Goal: Task Accomplishment & Management: Use online tool/utility

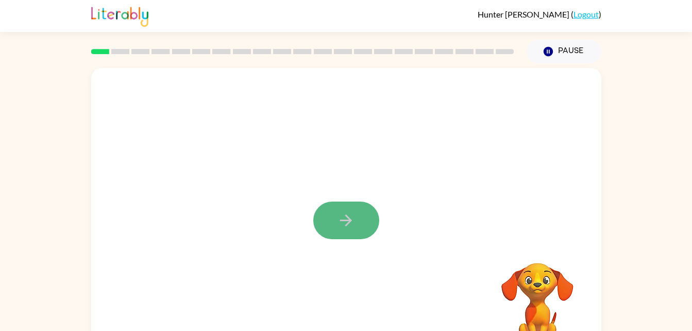
click at [345, 210] on button "button" at bounding box center [346, 220] width 66 height 38
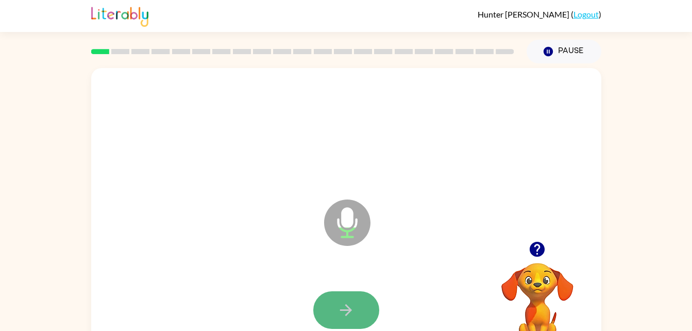
click at [338, 303] on icon "button" at bounding box center [346, 310] width 18 height 18
click at [347, 295] on button "button" at bounding box center [346, 310] width 66 height 38
click at [348, 297] on button "button" at bounding box center [346, 310] width 66 height 38
click at [347, 302] on icon "button" at bounding box center [346, 310] width 18 height 18
click at [353, 307] on icon "button" at bounding box center [346, 310] width 18 height 18
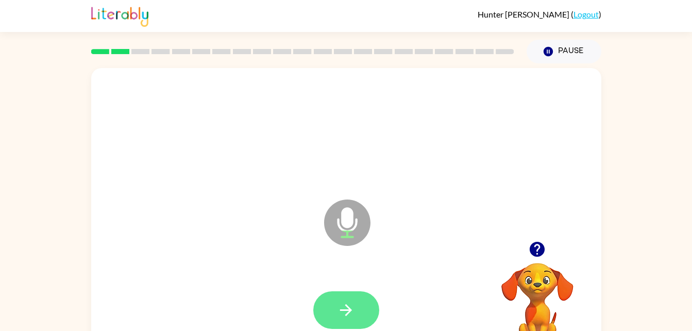
click at [350, 309] on icon "button" at bounding box center [346, 310] width 12 height 12
click at [353, 293] on button "button" at bounding box center [346, 310] width 66 height 38
click at [353, 319] on button "button" at bounding box center [346, 310] width 66 height 38
click at [343, 315] on icon "button" at bounding box center [346, 310] width 18 height 18
click at [341, 316] on icon "button" at bounding box center [346, 310] width 18 height 18
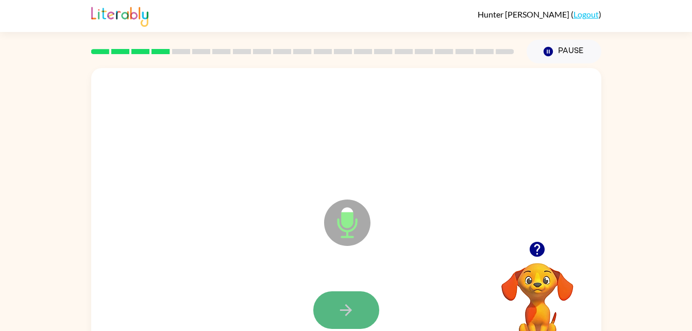
click at [344, 305] on icon "button" at bounding box center [346, 310] width 18 height 18
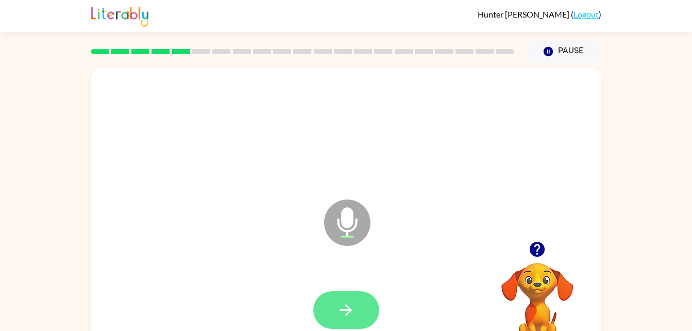
click at [337, 312] on icon "button" at bounding box center [346, 310] width 18 height 18
click at [354, 301] on icon "button" at bounding box center [346, 310] width 18 height 18
click at [358, 303] on button "button" at bounding box center [346, 310] width 66 height 38
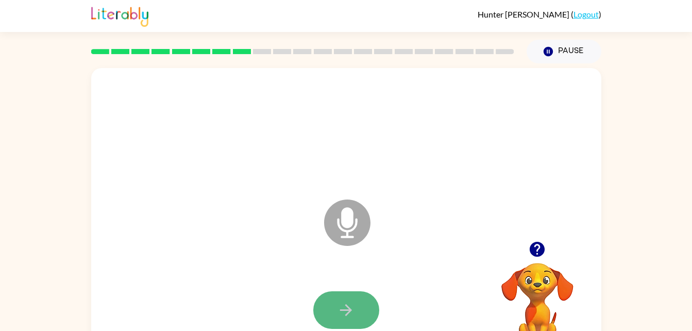
click at [352, 306] on icon "button" at bounding box center [346, 310] width 18 height 18
click at [336, 310] on button "button" at bounding box center [346, 310] width 66 height 38
click at [365, 310] on button "button" at bounding box center [346, 310] width 66 height 38
click at [367, 302] on button "button" at bounding box center [346, 310] width 66 height 38
click at [333, 301] on button "button" at bounding box center [346, 310] width 66 height 38
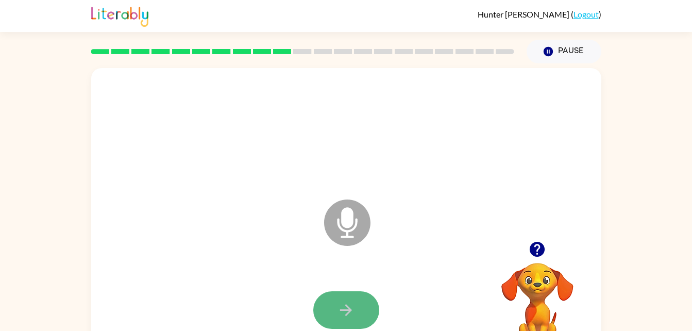
click at [339, 306] on icon "button" at bounding box center [346, 310] width 18 height 18
click at [351, 307] on icon "button" at bounding box center [346, 310] width 18 height 18
click at [348, 309] on icon "button" at bounding box center [346, 310] width 12 height 12
click at [350, 299] on button "button" at bounding box center [346, 310] width 66 height 38
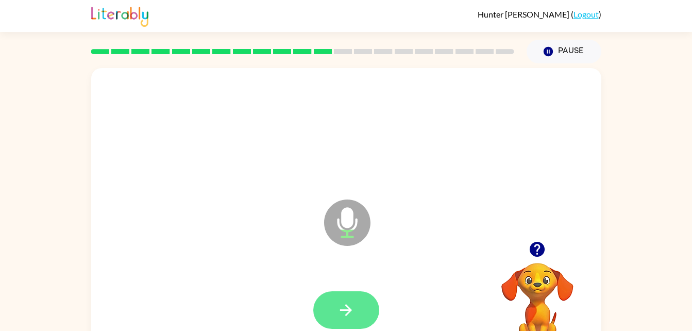
click at [343, 314] on icon "button" at bounding box center [346, 310] width 18 height 18
click at [341, 302] on icon "button" at bounding box center [346, 310] width 18 height 18
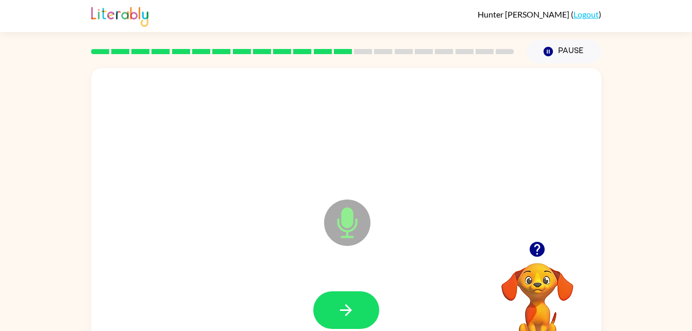
click at [339, 314] on icon "button" at bounding box center [346, 310] width 18 height 18
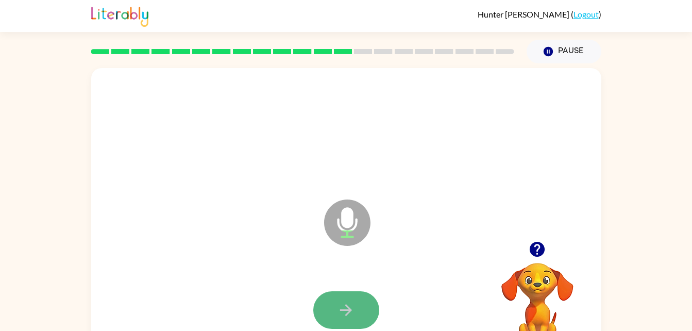
click at [340, 302] on icon "button" at bounding box center [346, 310] width 18 height 18
click at [347, 311] on icon "button" at bounding box center [346, 310] width 18 height 18
click at [348, 303] on icon "button" at bounding box center [346, 310] width 18 height 18
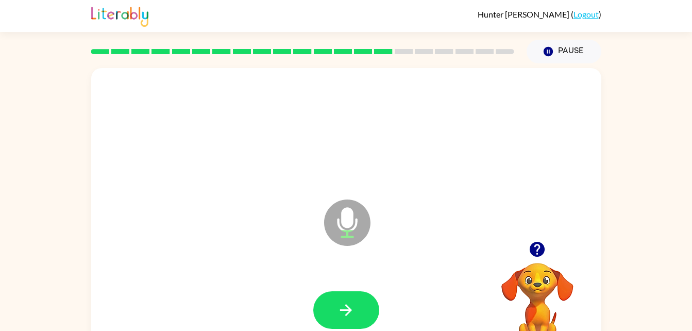
click at [418, 45] on div at bounding box center [302, 51] width 435 height 36
click at [540, 249] on icon "button" at bounding box center [536, 249] width 15 height 15
click at [351, 299] on button "button" at bounding box center [346, 310] width 66 height 38
click at [341, 297] on button "button" at bounding box center [346, 310] width 66 height 38
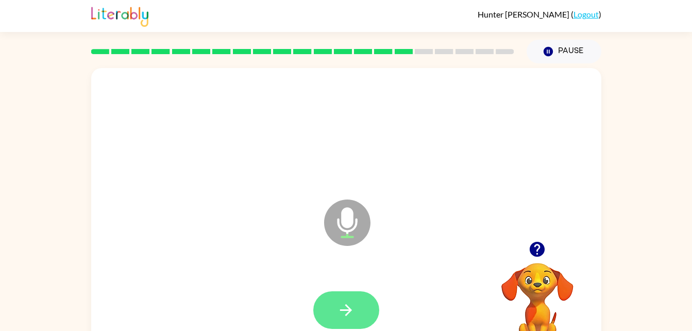
click at [342, 301] on icon "button" at bounding box center [346, 310] width 18 height 18
click at [340, 299] on button "button" at bounding box center [346, 310] width 66 height 38
click at [337, 319] on button "button" at bounding box center [346, 310] width 66 height 38
click at [347, 294] on button "button" at bounding box center [346, 310] width 66 height 38
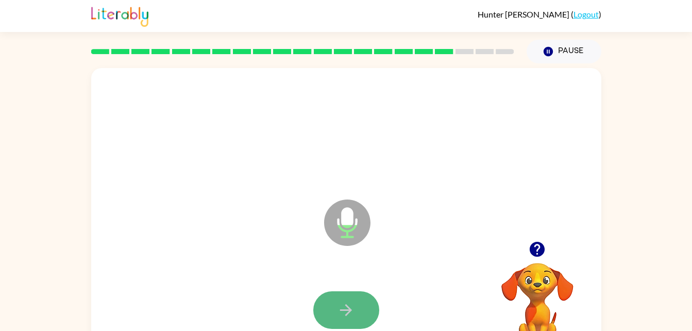
click at [346, 307] on icon "button" at bounding box center [346, 310] width 18 height 18
drag, startPoint x: 340, startPoint y: 312, endPoint x: 269, endPoint y: 250, distance: 93.5
click at [269, 250] on div "Microphone The Microphone is here when it is your turn to talk" at bounding box center [346, 215] width 510 height 294
click at [345, 303] on icon "button" at bounding box center [346, 310] width 18 height 18
click at [345, 306] on icon "button" at bounding box center [346, 310] width 18 height 18
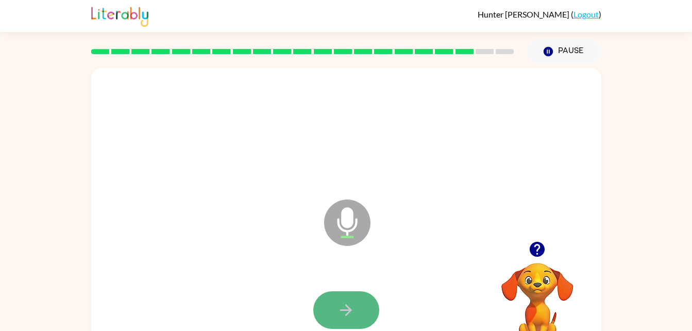
click at [347, 306] on icon "button" at bounding box center [346, 310] width 12 height 12
drag, startPoint x: 347, startPoint y: 307, endPoint x: 326, endPoint y: 300, distance: 21.8
click at [326, 300] on button "button" at bounding box center [346, 310] width 66 height 38
click at [344, 298] on button "button" at bounding box center [346, 310] width 66 height 38
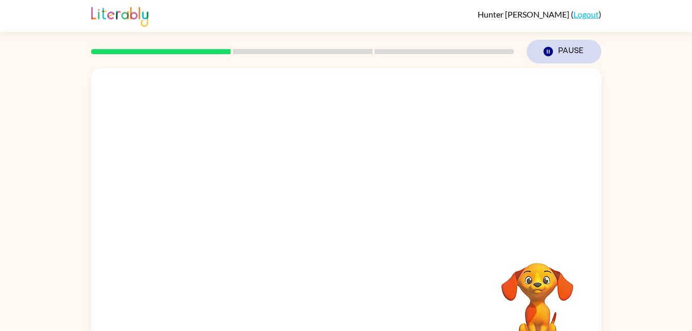
click at [572, 51] on button "Pause Pause" at bounding box center [563, 52] width 75 height 24
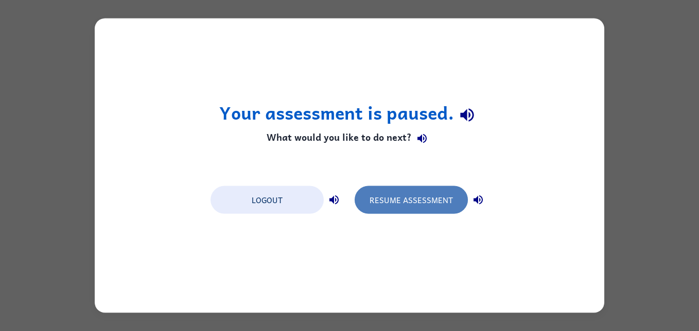
click at [419, 200] on button "Resume Assessment" at bounding box center [411, 200] width 113 height 28
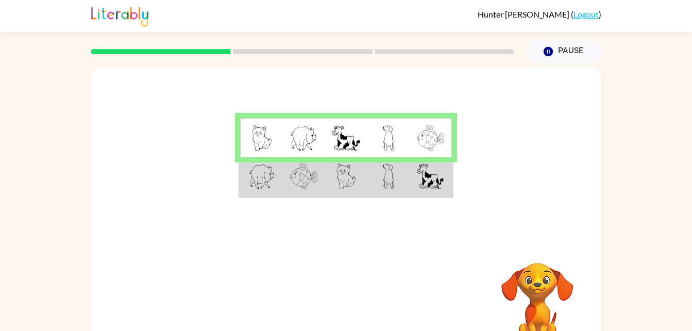
click at [413, 268] on div "Your browser must support playing .mp4 files to use Literably. Please try using…" at bounding box center [346, 304] width 510 height 116
click at [575, 48] on button "Pause Pause" at bounding box center [563, 52] width 75 height 24
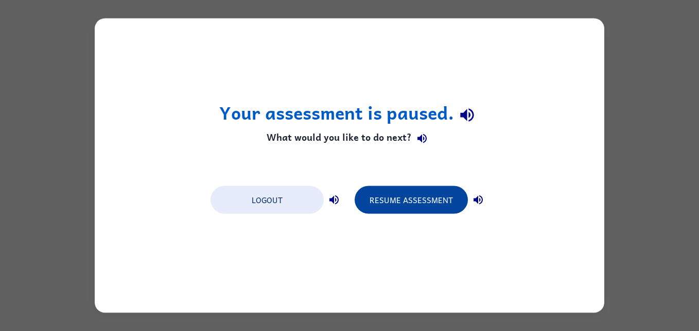
click at [417, 200] on button "Resume Assessment" at bounding box center [411, 200] width 113 height 28
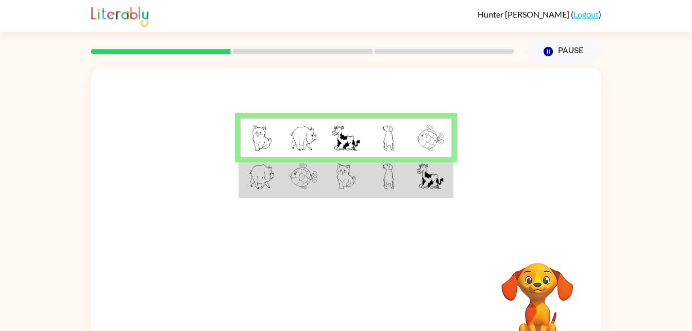
scroll to position [31, 0]
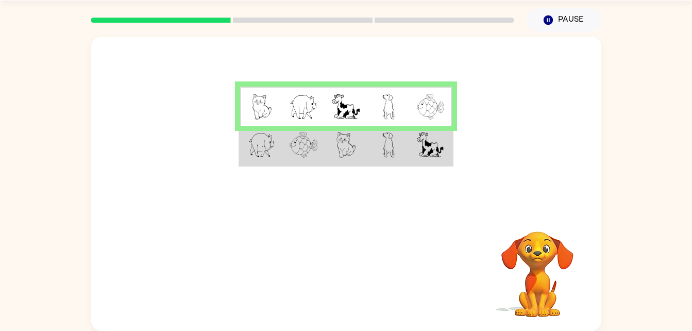
click at [296, 145] on img at bounding box center [303, 145] width 28 height 26
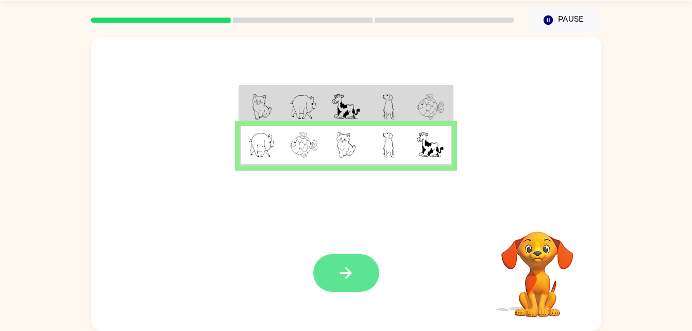
click at [351, 274] on icon "button" at bounding box center [346, 273] width 18 height 18
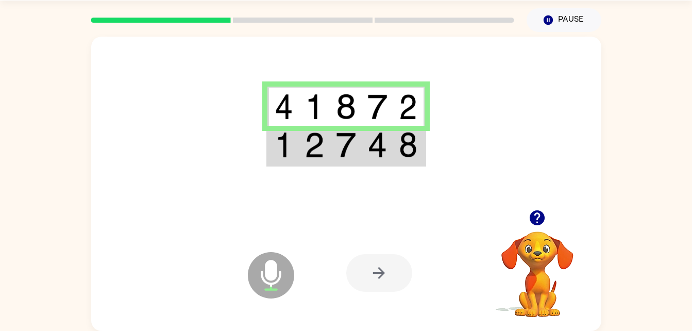
drag, startPoint x: 351, startPoint y: 274, endPoint x: 343, endPoint y: 135, distance: 138.8
click at [343, 135] on div "Microphone The Microphone is here when it is your turn to talk Your browser mus…" at bounding box center [346, 184] width 510 height 294
click at [343, 135] on img at bounding box center [346, 145] width 20 height 26
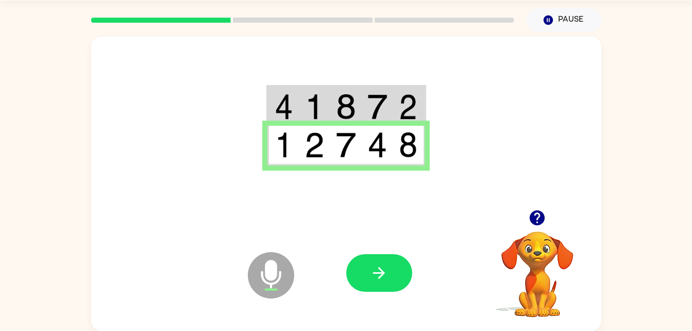
click at [343, 135] on img at bounding box center [346, 145] width 20 height 26
click at [387, 262] on button "button" at bounding box center [379, 273] width 66 height 38
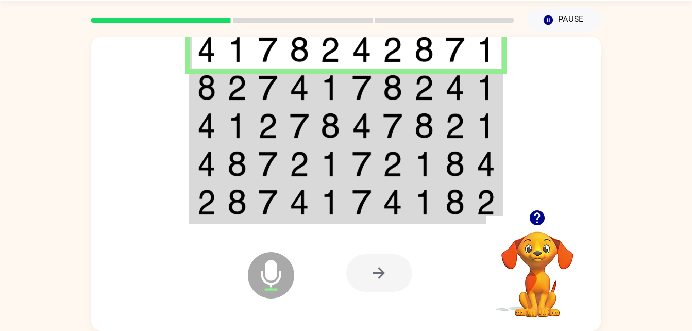
click at [237, 95] on img at bounding box center [237, 88] width 20 height 26
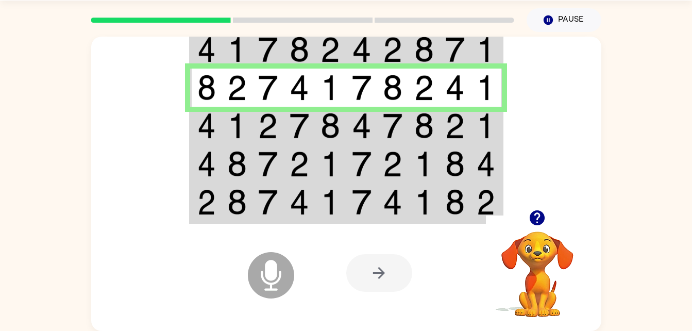
click at [231, 123] on img at bounding box center [237, 126] width 20 height 26
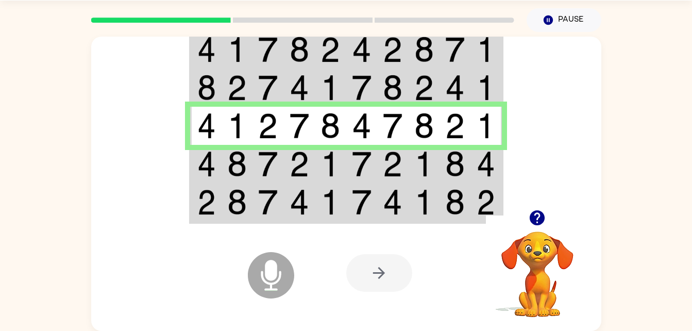
click at [212, 161] on img at bounding box center [206, 164] width 19 height 26
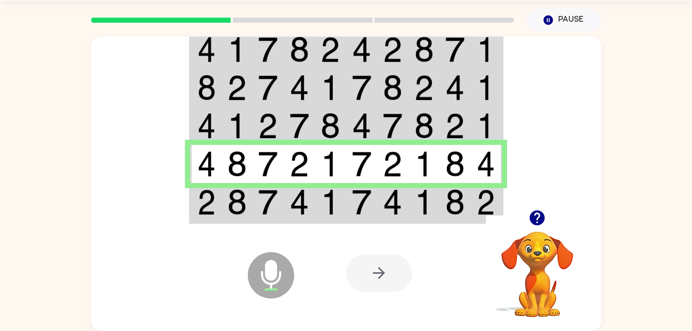
click at [414, 196] on img at bounding box center [424, 202] width 20 height 26
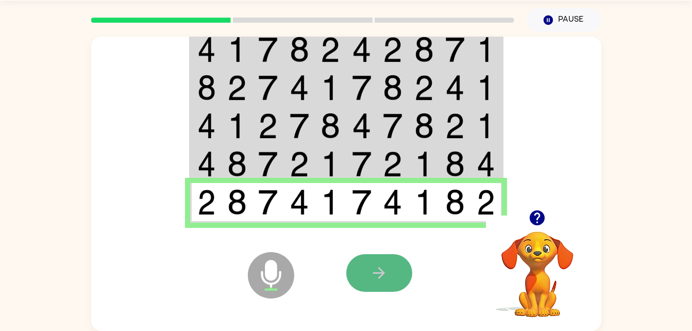
click at [377, 263] on button "button" at bounding box center [379, 273] width 66 height 38
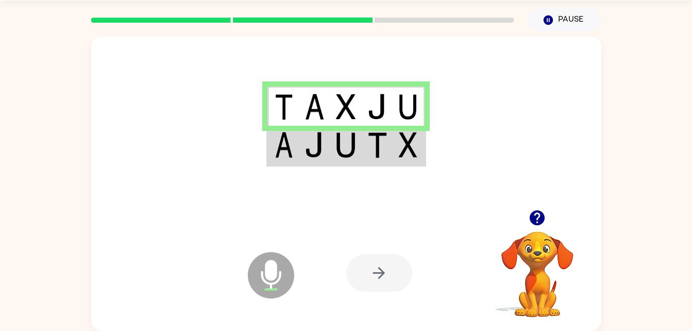
click at [296, 138] on td at bounding box center [282, 146] width 31 height 40
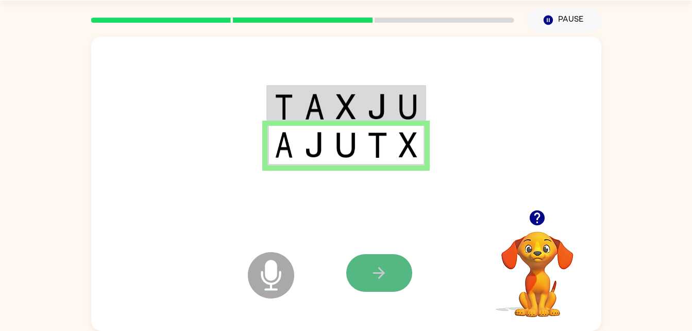
click at [388, 266] on button "button" at bounding box center [379, 273] width 66 height 38
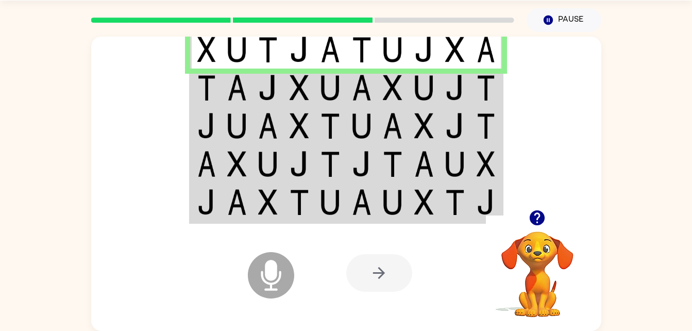
click at [203, 78] on img at bounding box center [206, 88] width 19 height 26
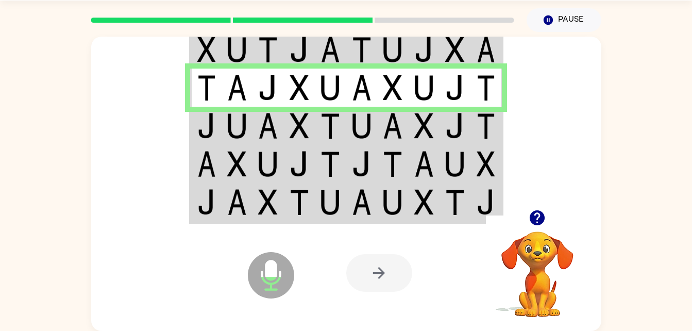
click at [267, 112] on td at bounding box center [267, 126] width 31 height 38
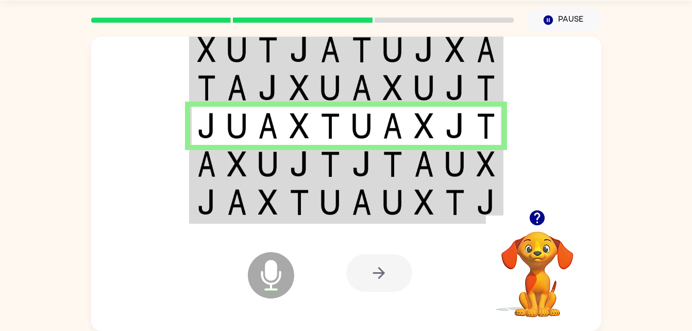
click at [233, 151] on img at bounding box center [237, 164] width 20 height 26
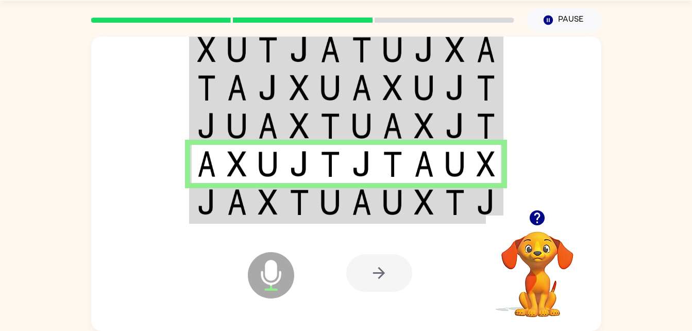
click at [407, 209] on td at bounding box center [392, 203] width 31 height 40
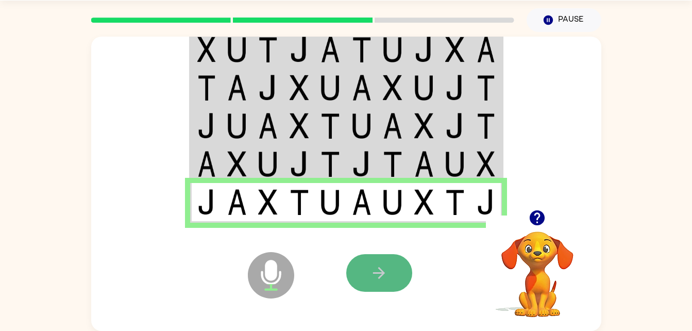
click at [400, 257] on button "button" at bounding box center [379, 273] width 66 height 38
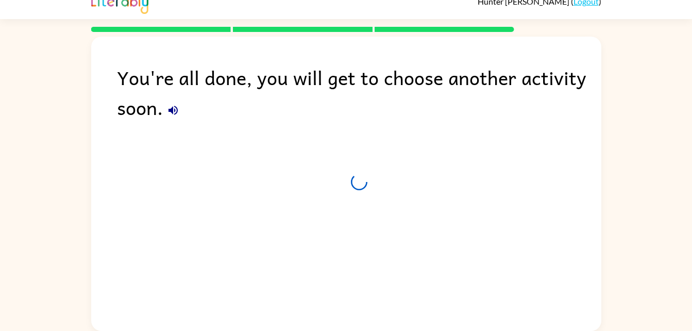
scroll to position [13, 0]
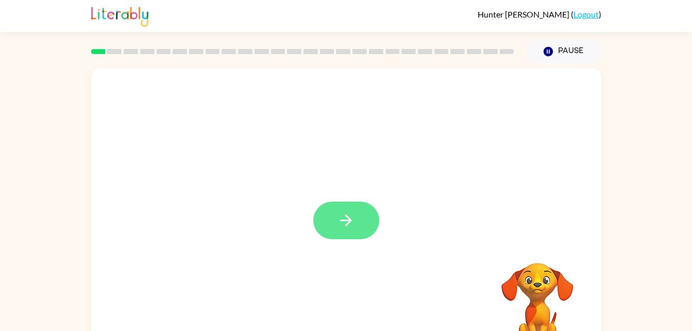
click at [363, 211] on button "button" at bounding box center [346, 220] width 66 height 38
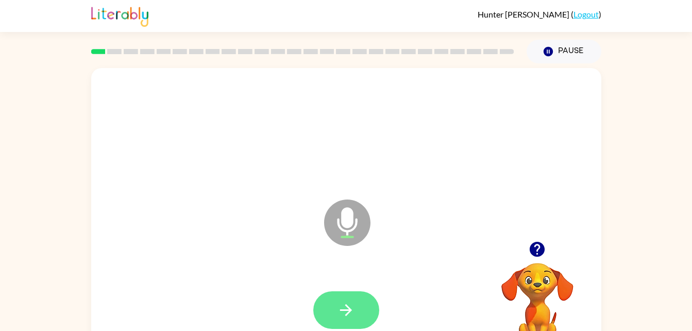
click at [330, 302] on button "button" at bounding box center [346, 310] width 66 height 38
click at [344, 296] on button "button" at bounding box center [346, 310] width 66 height 38
click at [345, 307] on icon "button" at bounding box center [346, 310] width 18 height 18
click at [356, 310] on button "button" at bounding box center [346, 310] width 66 height 38
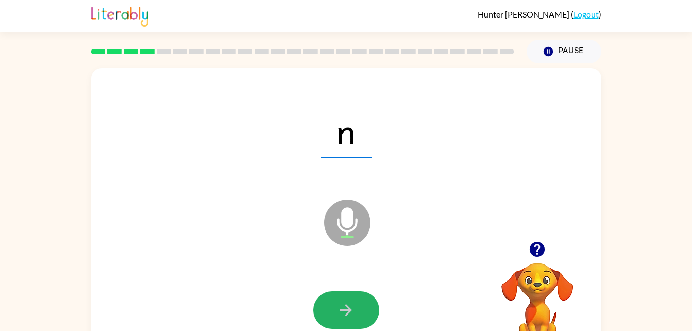
click at [356, 310] on button "button" at bounding box center [346, 310] width 66 height 38
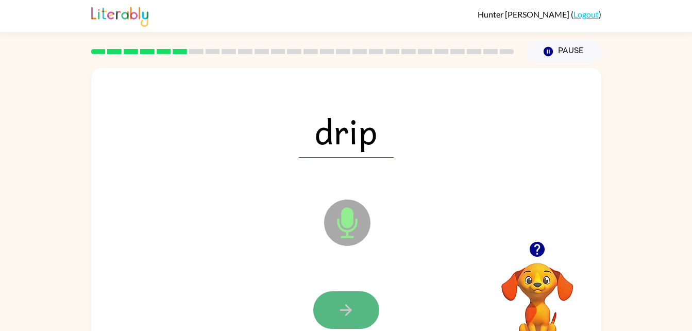
click at [348, 306] on icon "button" at bounding box center [346, 310] width 12 height 12
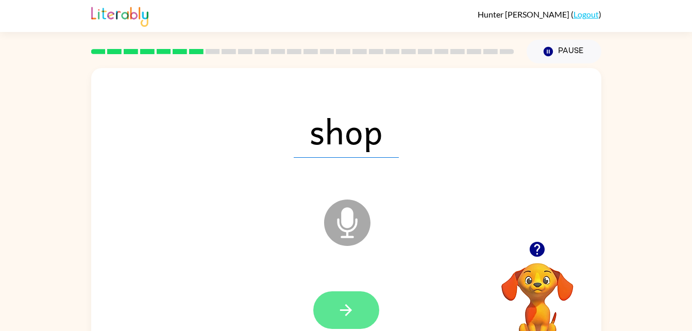
click at [355, 307] on button "button" at bounding box center [346, 310] width 66 height 38
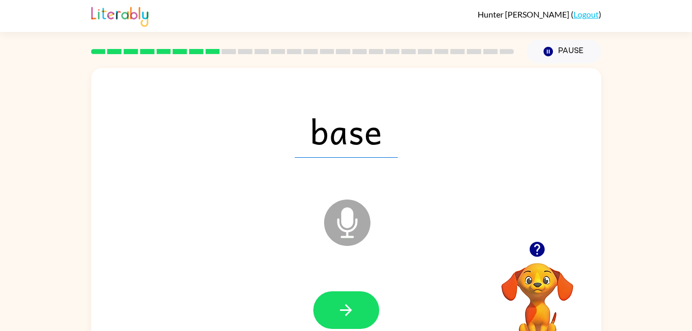
drag, startPoint x: 357, startPoint y: 310, endPoint x: 213, endPoint y: 217, distance: 171.7
click at [213, 217] on div "base Microphone The Microphone is here when it is your turn to talk" at bounding box center [346, 215] width 510 height 294
click at [322, 304] on button "button" at bounding box center [346, 310] width 66 height 38
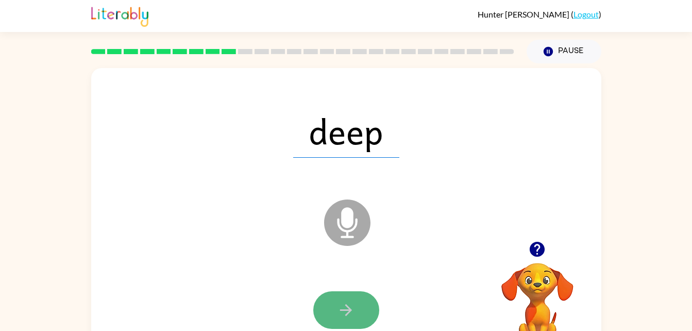
click at [355, 312] on button "button" at bounding box center [346, 310] width 66 height 38
drag, startPoint x: 337, startPoint y: 296, endPoint x: 334, endPoint y: 310, distance: 14.2
click at [334, 310] on button "button" at bounding box center [346, 310] width 66 height 38
click at [333, 314] on button "button" at bounding box center [346, 310] width 66 height 38
drag, startPoint x: 336, startPoint y: 317, endPoint x: 322, endPoint y: 320, distance: 13.7
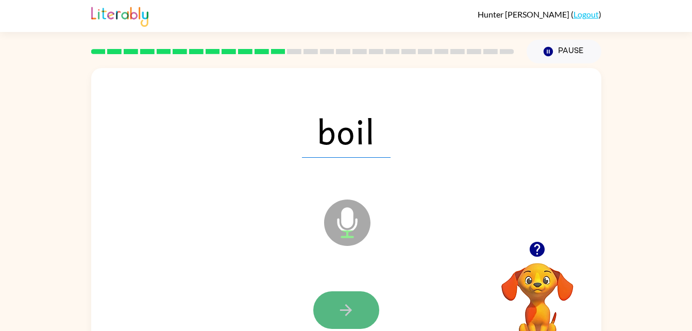
click at [322, 320] on button "button" at bounding box center [346, 310] width 66 height 38
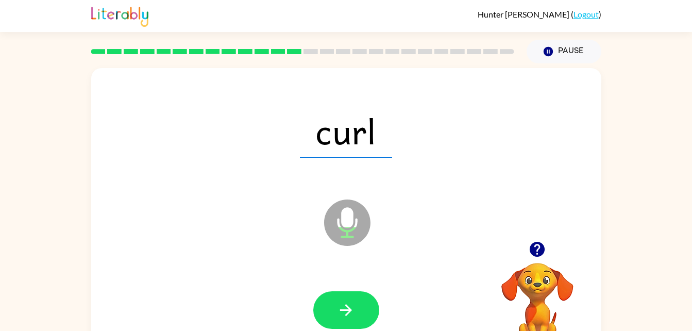
drag, startPoint x: 326, startPoint y: 327, endPoint x: 321, endPoint y: 299, distance: 28.7
click at [321, 299] on button "button" at bounding box center [346, 310] width 66 height 38
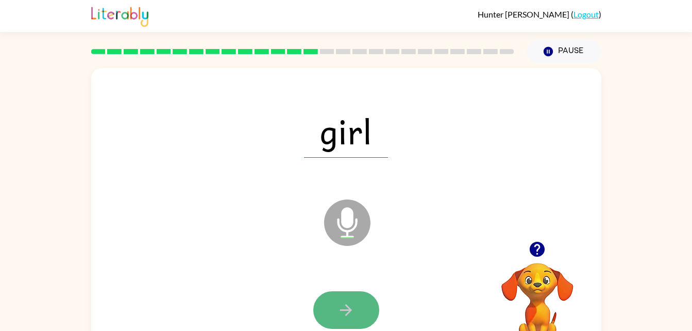
click at [326, 301] on button "button" at bounding box center [346, 310] width 66 height 38
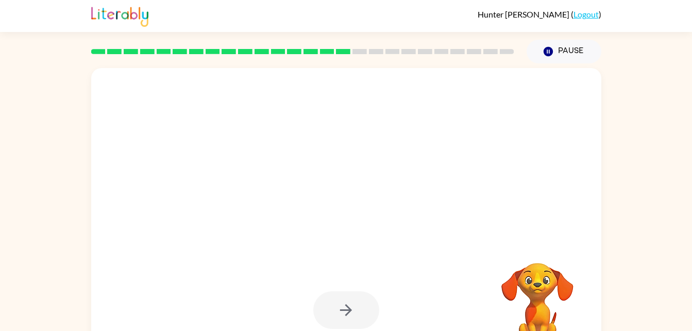
drag, startPoint x: 355, startPoint y: 310, endPoint x: 287, endPoint y: 267, distance: 80.3
click at [287, 268] on div at bounding box center [345, 310] width 489 height 84
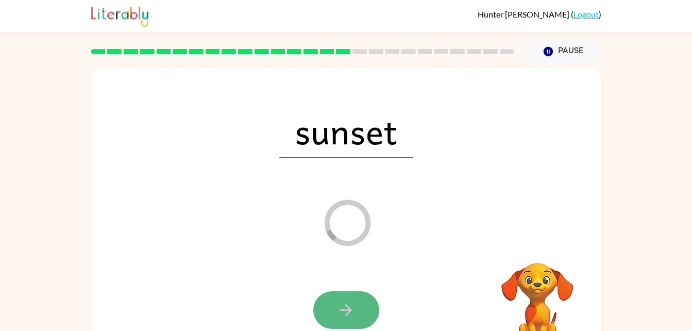
click at [341, 321] on button "button" at bounding box center [346, 310] width 66 height 38
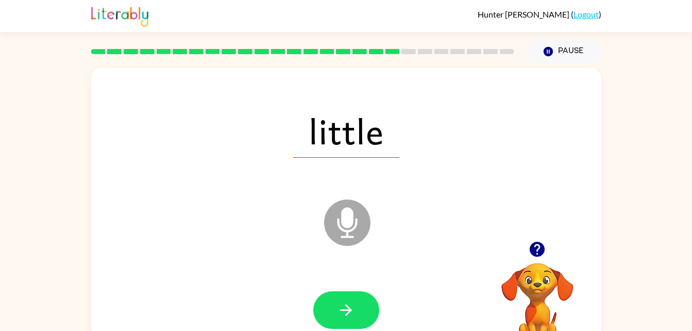
drag, startPoint x: 341, startPoint y: 321, endPoint x: 328, endPoint y: 306, distance: 20.1
click at [328, 306] on button "button" at bounding box center [346, 310] width 66 height 38
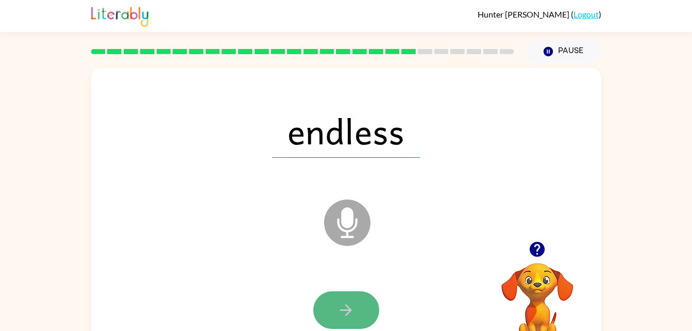
click at [332, 314] on button "button" at bounding box center [346, 310] width 66 height 38
click at [329, 303] on button "button" at bounding box center [346, 310] width 66 height 38
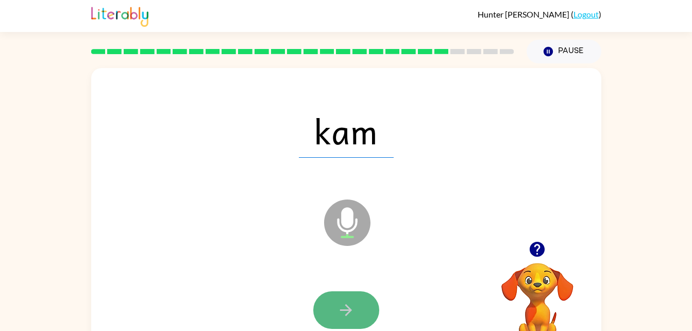
click at [340, 301] on icon "button" at bounding box center [346, 310] width 18 height 18
click at [320, 317] on button "button" at bounding box center [346, 310] width 66 height 38
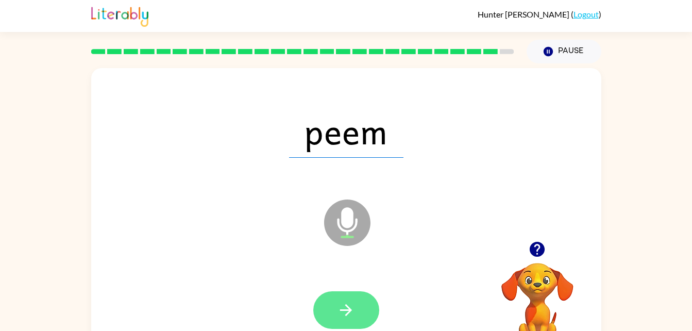
click at [344, 311] on icon "button" at bounding box center [346, 310] width 18 height 18
